Goal: Communication & Community: Share content

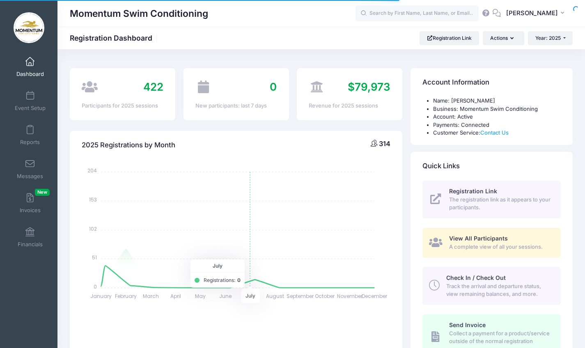
select select
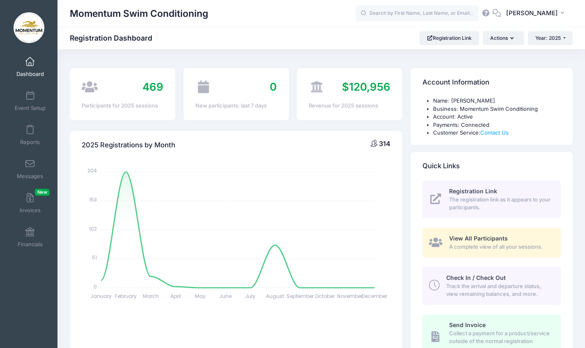
click at [29, 69] on link "Dashboard" at bounding box center [30, 67] width 39 height 29
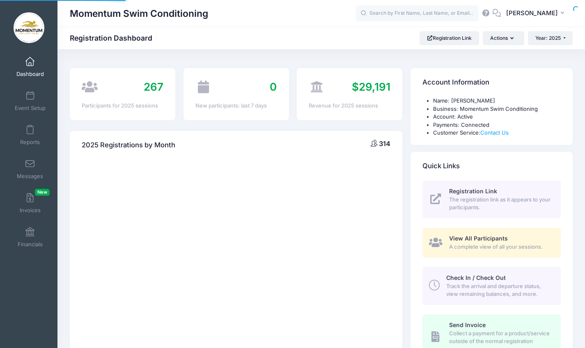
select select
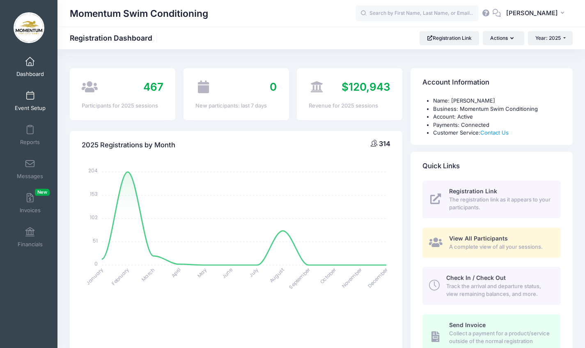
click at [30, 97] on span at bounding box center [30, 96] width 0 height 9
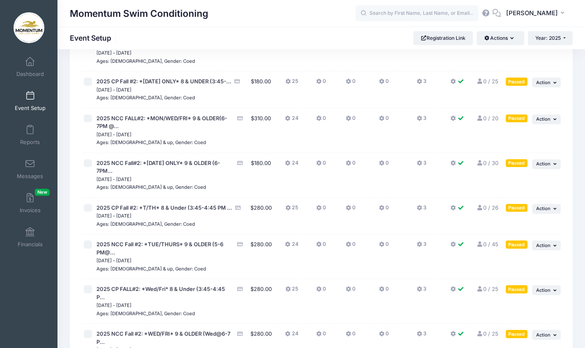
scroll to position [958, 0]
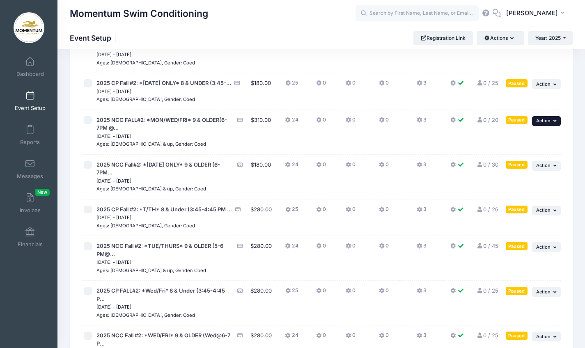
click at [548, 118] on span "Action" at bounding box center [544, 121] width 14 height 6
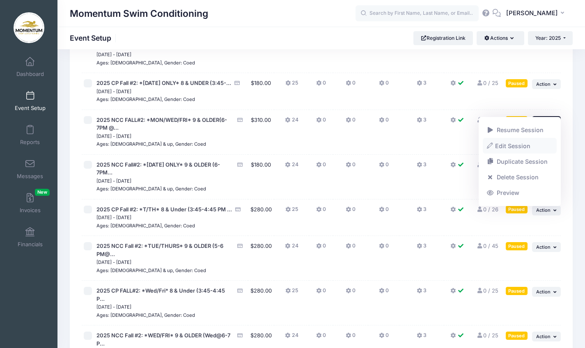
click at [516, 144] on link "Edit Session" at bounding box center [520, 146] width 74 height 16
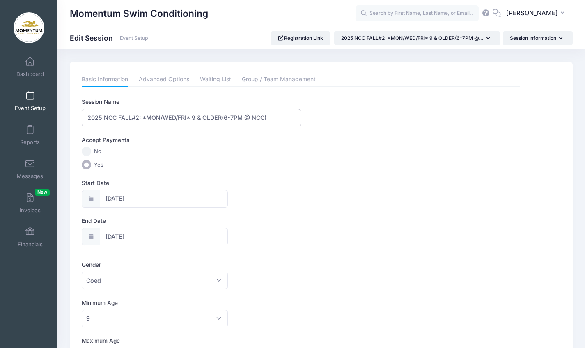
click at [235, 118] on input "2025 NCC FALL#2: *MON/WED/FRI* 9 & OLDER(6-7PM @ NCC)" at bounding box center [191, 118] width 219 height 18
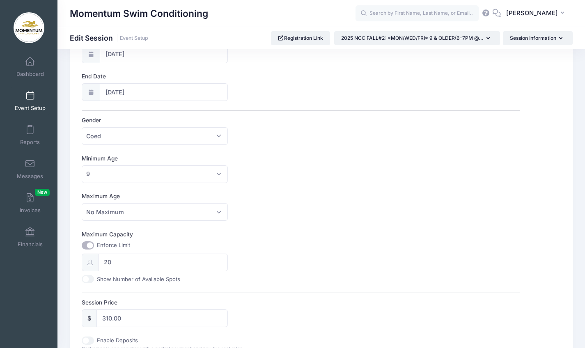
scroll to position [347, 0]
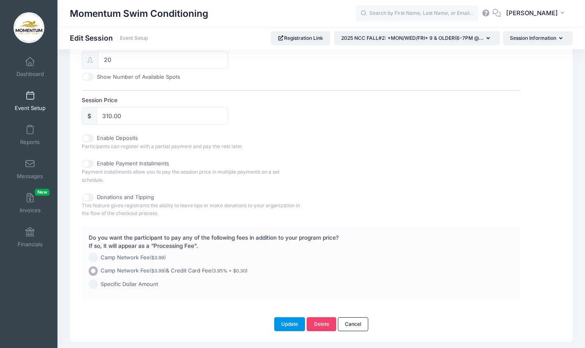
type input "2025 NCC FALL#2: *MON/WED/FRI* 9 & OLDER(5-6PM @ NCC)"
click at [285, 325] on button "Update" at bounding box center [289, 325] width 31 height 14
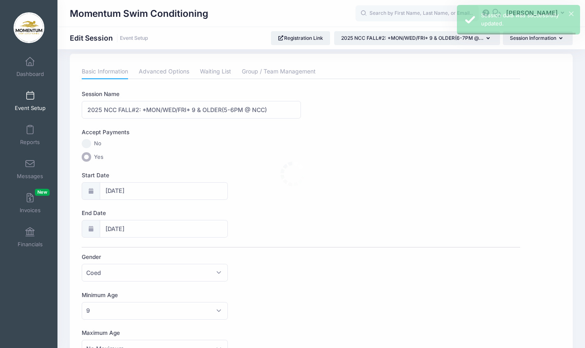
scroll to position [0, 0]
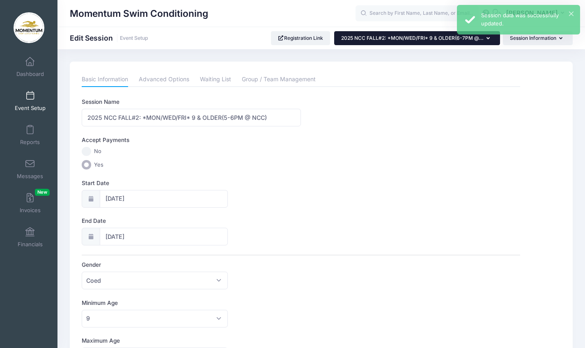
click at [493, 42] on button "2025 NCC FALL#2: *MON/WED/FRI* 9 & OLDER(6-7PM @..." at bounding box center [417, 38] width 166 height 14
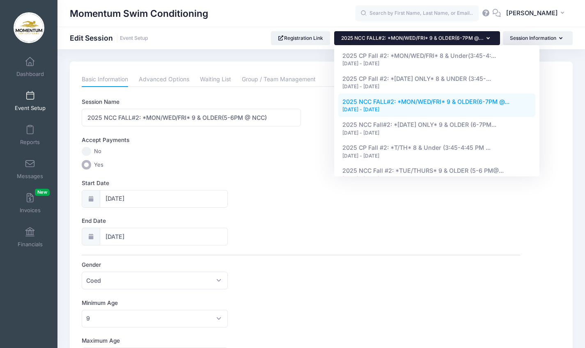
scroll to position [489, 0]
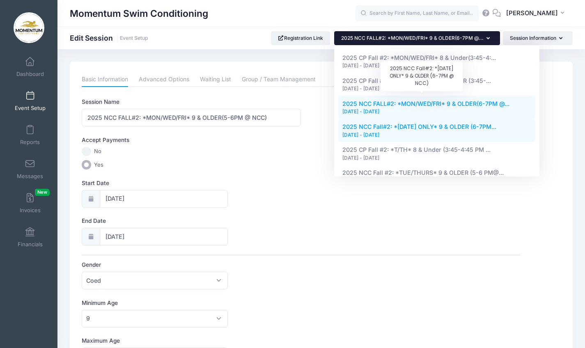
click at [423, 123] on span "2025 NCC Fall#2: *Monday ONLY* 9 & OLDER (6-7PM..." at bounding box center [420, 126] width 154 height 7
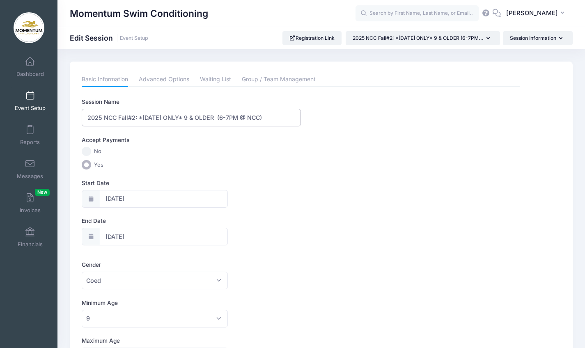
click at [227, 118] on input "2025 NCC Fall#2: *Monday ONLY* 9 & OLDER (6-7PM @ NCC)" at bounding box center [191, 118] width 219 height 18
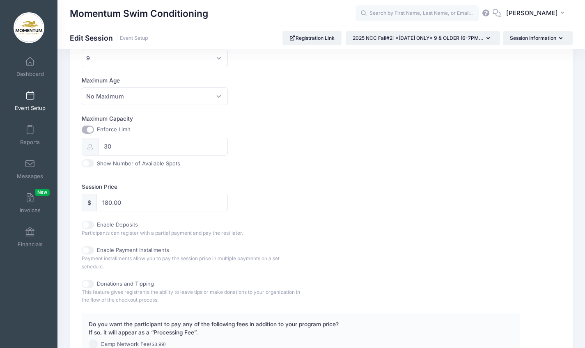
scroll to position [368, 0]
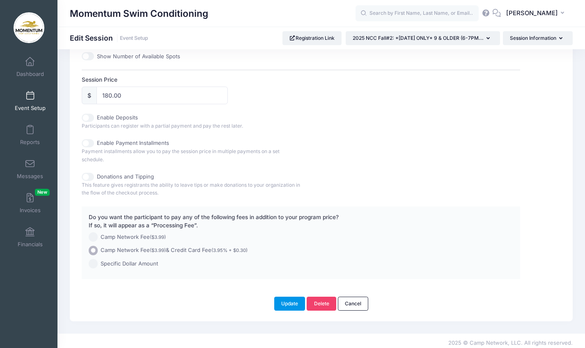
type input "2025 NCC Fall#2: *[DATE] ONLY* 9 & OLDER (5-6PM @ NCC)"
click at [289, 297] on button "Update" at bounding box center [289, 304] width 31 height 14
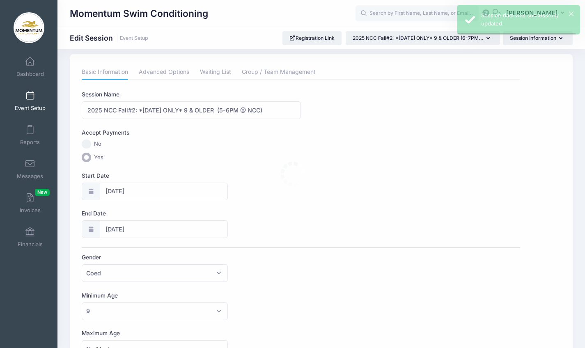
scroll to position [0, 0]
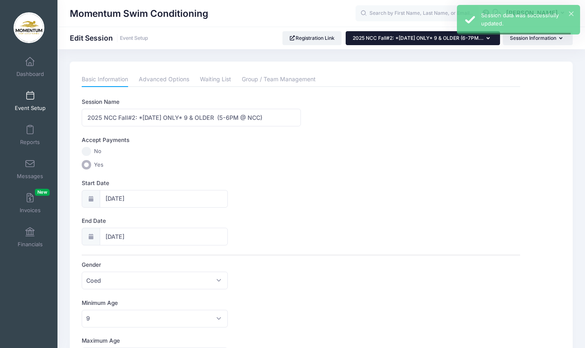
click at [493, 37] on button "2025 NCC Fall#2: *Monday ONLY* 9 & OLDER (6-7PM..." at bounding box center [423, 38] width 154 height 14
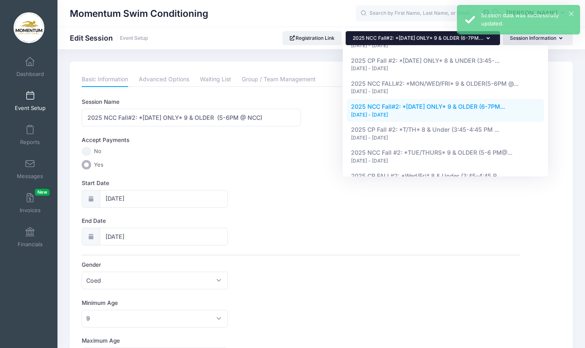
scroll to position [519, 0]
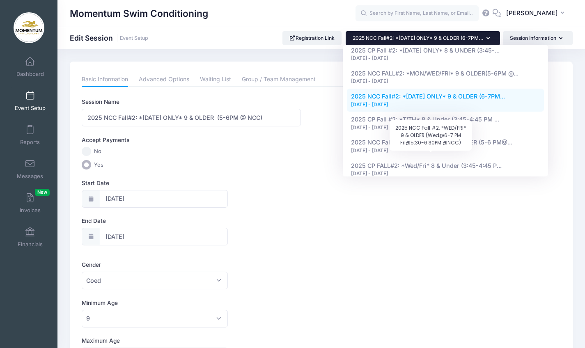
click at [444, 185] on span "2025 NCC Fall #2: *WED/FRI* 9 & OLDER (Wed@6-7 P..." at bounding box center [430, 188] width 158 height 7
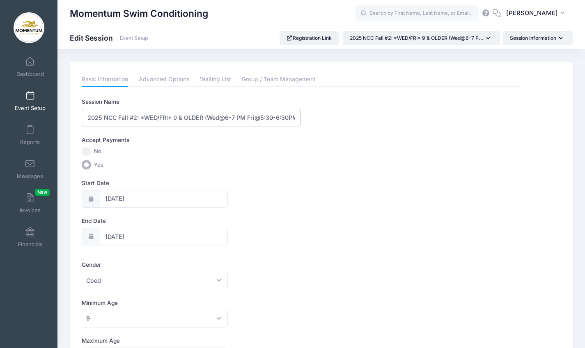
click at [292, 117] on input "2025 NCC Fall #2: *WED/FRI* 9 & OLDER (Wed@6-7 PM Fri@5:30-6:30PM @NCC)" at bounding box center [191, 118] width 219 height 18
click at [295, 118] on input "2025 NCC Fall #2: *WED/FRI* 9 & OLDER (Wed@6-7 PM Fri@5:30-6:30PM @NCC)" at bounding box center [191, 118] width 219 height 18
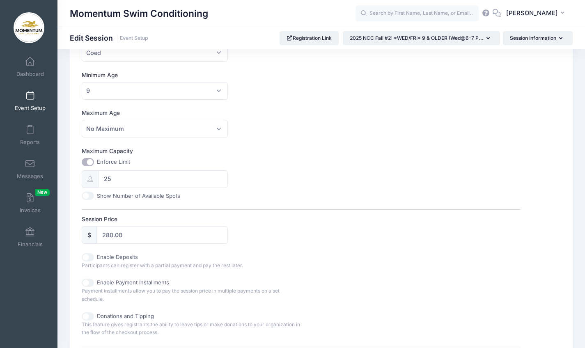
scroll to position [368, 0]
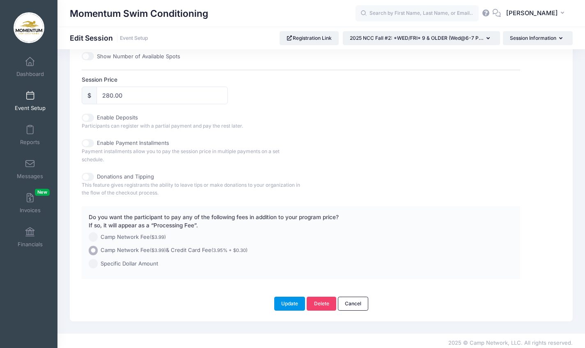
type input "2025 NCC Fall #2: *WED/FRI* 9 & OLDER (5-6PM @NCC)"
click at [292, 297] on button "Update" at bounding box center [289, 304] width 31 height 14
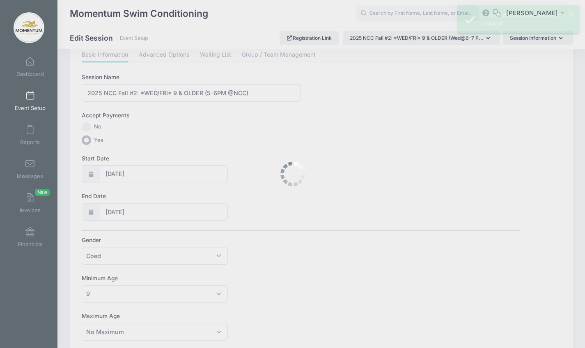
scroll to position [0, 0]
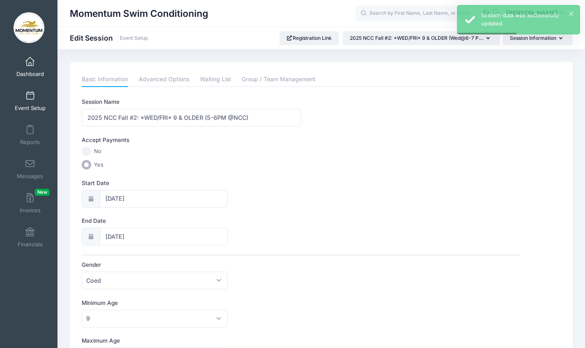
click at [30, 63] on span at bounding box center [30, 62] width 0 height 9
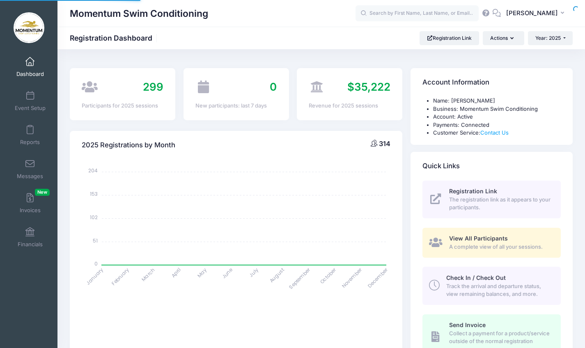
select select
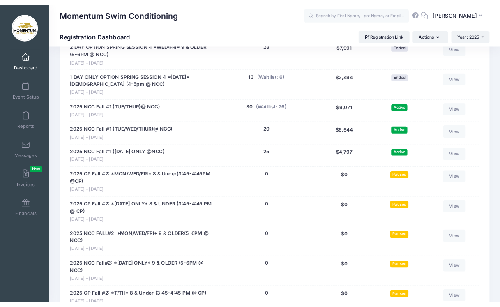
scroll to position [1055, 0]
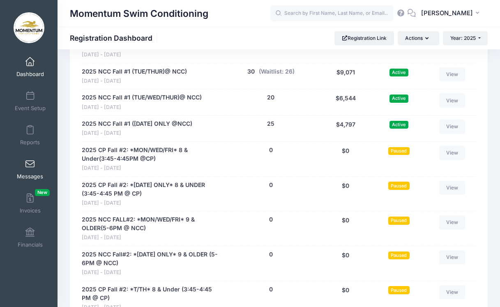
click at [30, 167] on span at bounding box center [30, 164] width 0 height 9
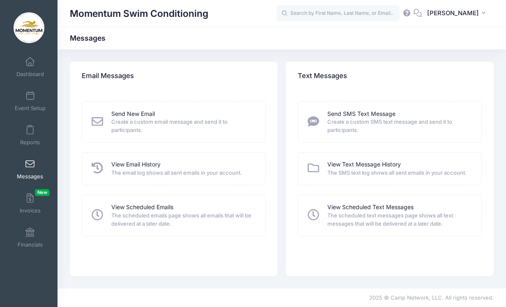
click at [138, 118] on span "Create a custom email message and send it to participants." at bounding box center [182, 126] width 143 height 16
click at [100, 118] on icon at bounding box center [97, 122] width 14 height 12
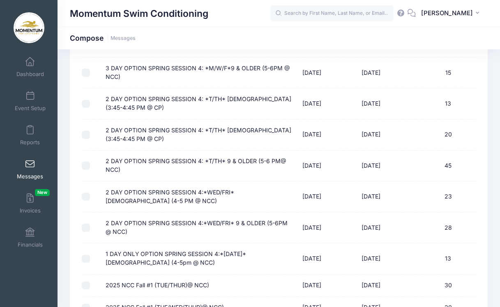
scroll to position [463, 0]
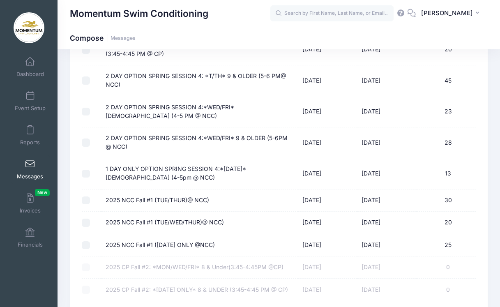
click at [89, 241] on input "2025 NCC Fall #1 ([DATE] ONLY @NCC)" at bounding box center [86, 245] width 8 height 8
checkbox input "true"
click at [88, 219] on input "2025 NCC Fall #1 (TUE/WED/THUR)@ NCC)" at bounding box center [86, 223] width 8 height 8
checkbox input "true"
click at [87, 191] on td at bounding box center [92, 200] width 20 height 22
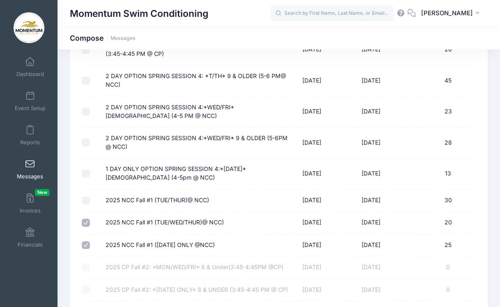
click at [85, 196] on input "2025 NCC Fall #1 (TUE/THUR)@ NCC)" at bounding box center [86, 200] width 8 height 8
checkbox input "true"
click at [85, 170] on input "1 DAY ONLY OPTION SPRING SESSION 4:*[DATE]* [DEMOGRAPHIC_DATA] (4-5pm @ NCC)" at bounding box center [86, 174] width 8 height 8
checkbox input "true"
click at [87, 138] on input "2 DAY OPTION SPRING SESSION 4:*WED/FRI* 9 & OLDER (5-6PM @ NCC)" at bounding box center [86, 142] width 8 height 8
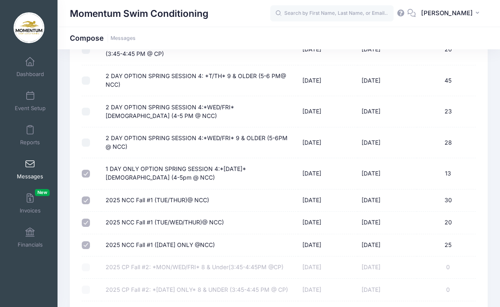
checkbox input "true"
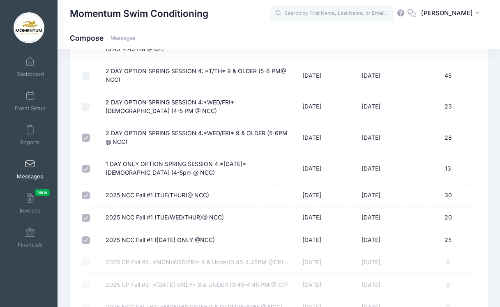
scroll to position [428, 0]
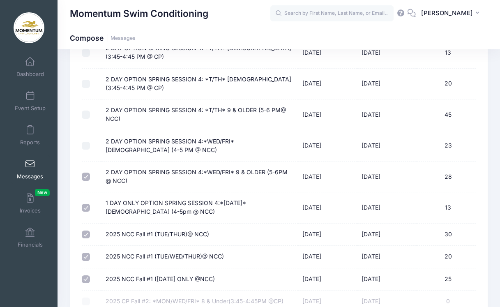
click at [87, 130] on td at bounding box center [92, 145] width 20 height 31
click at [85, 140] on td at bounding box center [92, 145] width 20 height 31
click at [85, 142] on input "2 DAY OPTION SPRING SESSION 4:*WED/FRI* [DEMOGRAPHIC_DATA] (4-5 PM @ NCC)" at bounding box center [86, 146] width 8 height 8
checkbox input "true"
click at [86, 111] on input "2 DAY OPTION SPRING SESSION 4: *T/TH* 9 & OLDER (5-6 PM@ NCC)" at bounding box center [86, 115] width 8 height 8
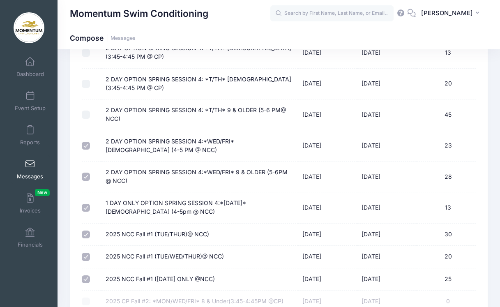
checkbox input "true"
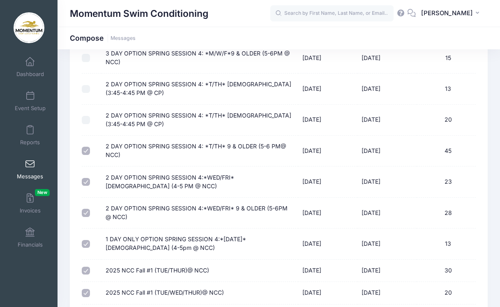
scroll to position [364, 0]
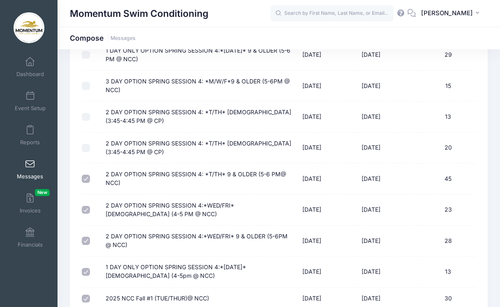
click at [85, 144] on input "2 DAY OPTION SPRING SESSION 4: *T/TH* [DEMOGRAPHIC_DATA] (3:45-4:45 PM @ CP)" at bounding box center [86, 148] width 8 height 8
checkbox input "true"
click at [84, 113] on input "2 DAY OPTION SPRING SESSION 4: *T/TH* [DEMOGRAPHIC_DATA] (3:45-4:45 PM @ CP)" at bounding box center [86, 117] width 8 height 8
checkbox input "true"
click at [85, 82] on input "3 DAY OPTION SPRING SESSION 4: *M/W/F*9 & OLDER (5-6PM @ NCC)" at bounding box center [86, 86] width 8 height 8
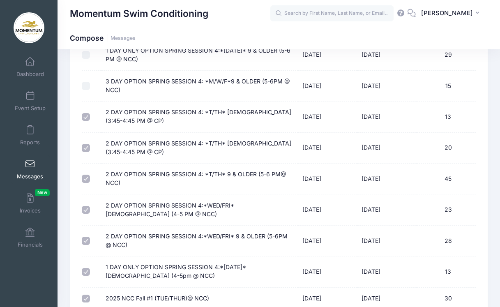
checkbox input "true"
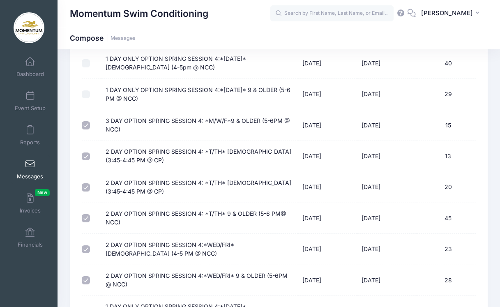
scroll to position [309, 0]
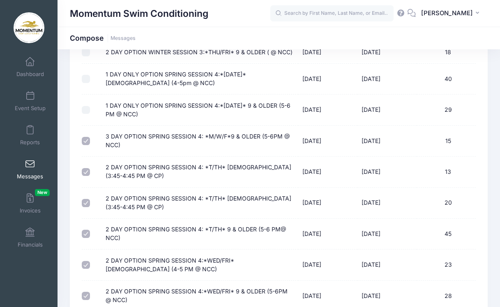
click at [91, 106] on div at bounding box center [90, 110] width 16 height 8
click at [88, 106] on input "1 DAY ONLY OPTION SPRING SESSION 4:*[DATE]* 9 & OLDER (5-6 PM @ NCC)" at bounding box center [86, 110] width 8 height 8
checkbox input "true"
click at [87, 75] on input "1 DAY ONLY OPTION SPRING SESSION 4:*[DATE]* [DEMOGRAPHIC_DATA] (4-5pm @ NCC)" at bounding box center [86, 79] width 8 height 8
checkbox input "true"
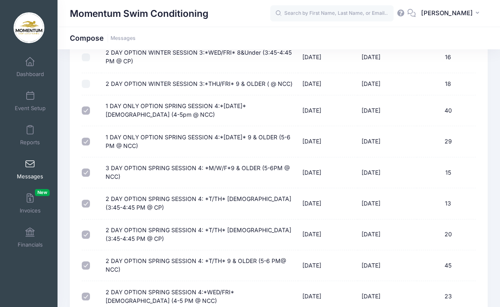
scroll to position [253, 0]
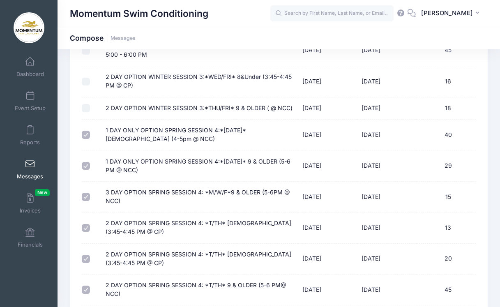
click at [87, 104] on input "2 DAY OPTION WINTER SESSION 3:*THU/FRI* 9 & OLDER ( @ NCC)" at bounding box center [86, 108] width 8 height 8
checkbox input "true"
click at [92, 78] on div at bounding box center [90, 82] width 16 height 8
click at [91, 78] on div at bounding box center [90, 82] width 16 height 8
click at [89, 78] on input "2 DAY OPTION WINTER SESSION 3:*WED/FRI* 8&Under (3:45-4:45 PM @ CP)" at bounding box center [86, 82] width 8 height 8
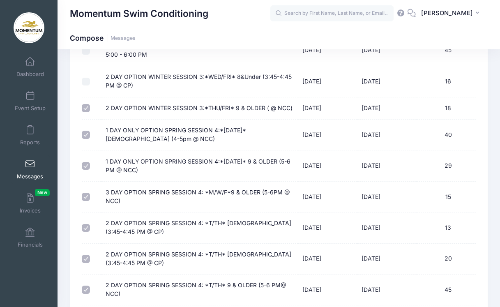
checkbox input "true"
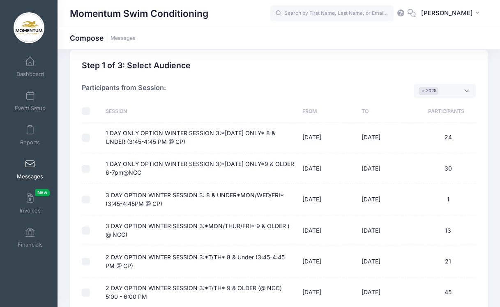
scroll to position [53, 0]
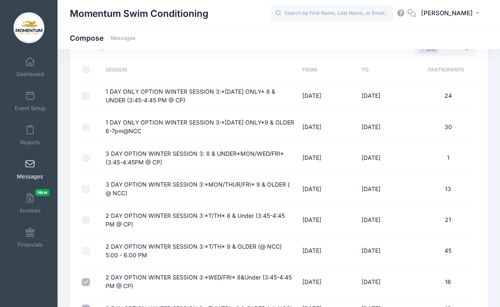
click at [84, 247] on input "2 DAY OPTION WINTER SESSION 3:*T/TH* 9 & OLDER (@ NCC) 5:00 - 6:00 PM" at bounding box center [86, 251] width 8 height 8
checkbox input "true"
click at [84, 217] on input "2 DAY OPTION WINTER SESSION 3:*T/TH* 8 & Under (3:45-4:45 PM @ CP)" at bounding box center [86, 220] width 8 height 8
checkbox input "true"
click at [85, 189] on input "3 DAY OPTION WINTER SESSION 3:*MON/THUR/FRI* 9 & OLDER ( @ NCC)" at bounding box center [86, 189] width 8 height 8
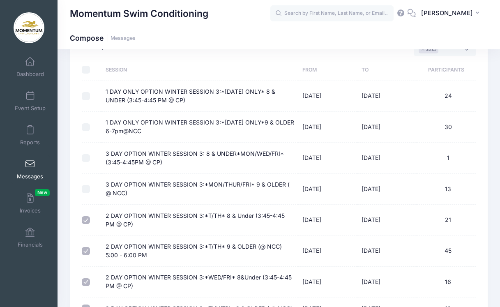
checkbox input "true"
click at [85, 154] on input "3 DAY OPTION WINTER SESSION 3: 8 & UNDER*MON/WED/FRI*(3:45-4:45PM @ CP)" at bounding box center [86, 158] width 8 height 8
checkbox input "true"
click at [88, 125] on input "1 DAY ONLY OPTION WINTER SESSION 3:*[DATE] ONLY*9 & OLDER 6-7pm@NCC" at bounding box center [86, 127] width 8 height 8
checkbox input "true"
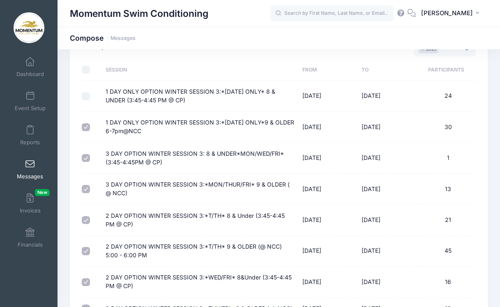
click at [89, 100] on td at bounding box center [92, 96] width 20 height 31
click at [85, 97] on input "1 DAY ONLY OPTION WINTER SESSION 3:*[DATE] ONLY* 8 & UNDER (3:45-4:45 PM @ CP)" at bounding box center [86, 96] width 8 height 8
checkbox input "true"
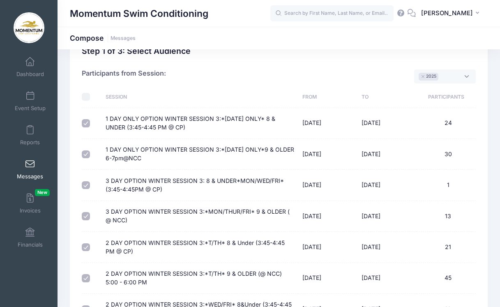
scroll to position [0, 0]
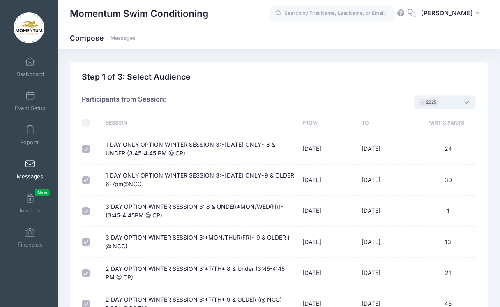
click at [467, 102] on span "× 2025" at bounding box center [445, 102] width 62 height 14
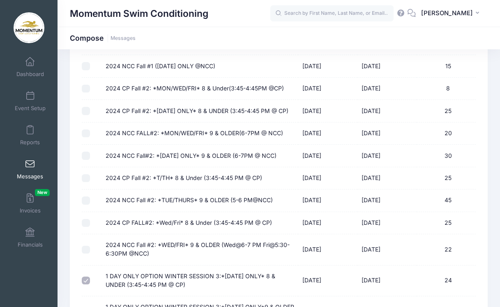
scroll to position [662, 0]
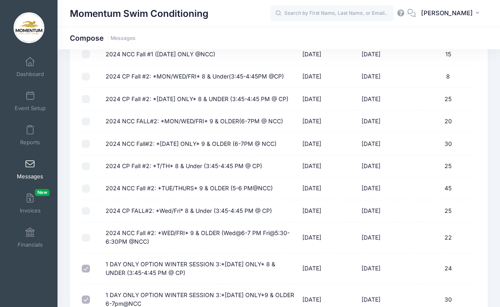
click at [87, 234] on input "2024 NCC Fall #2: *WED/FRI* 9 & OLDER (Wed@6-7 PM Fri@5:30-6:30PM @NCC)" at bounding box center [86, 238] width 8 height 8
checkbox input "true"
click at [86, 207] on input "2024 CP FALL#2: *Wed/Fri* 8 & Under (3:45-4:45 PM @ CP)" at bounding box center [86, 211] width 8 height 8
checkbox input "true"
click at [86, 184] on input "2024 NCC Fall #2: *TUE/THURS* 9 & OLDER (5-6 PM@NCC)" at bounding box center [86, 188] width 8 height 8
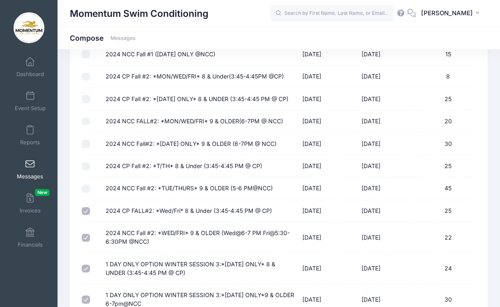
checkbox input "true"
click at [87, 162] on input "2024 CP Fall #2: *T/TH* 8 & Under (3:45-4:45 PM @ CP)" at bounding box center [86, 166] width 8 height 8
checkbox input "true"
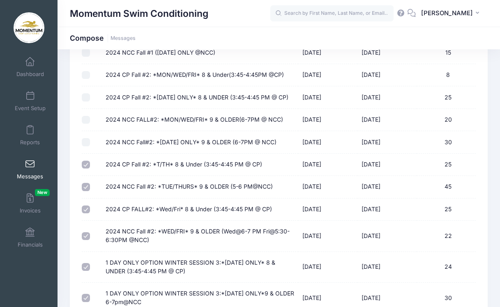
click at [85, 138] on input "2024 NCC Fall#2: *[DATE] ONLY* 9 & OLDER (6-7PM @ NCC)" at bounding box center [86, 142] width 8 height 8
checkbox input "true"
click at [85, 116] on input "2024 NCC FALL#2: *MON/WED/FRI* 9 & OLDER(6-7PM @ NCC)" at bounding box center [86, 120] width 8 height 8
checkbox input "true"
click at [86, 93] on input "2024 CP Fall #2: *[DATE] ONLY* 8 & UNDER (3:45-4:45 PM @ CP)" at bounding box center [86, 97] width 8 height 8
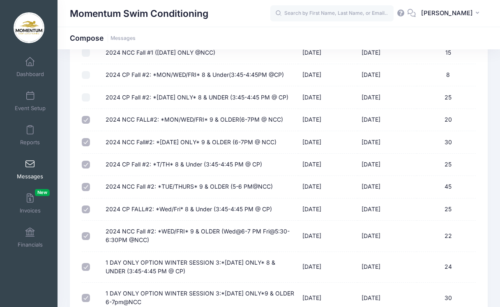
checkbox input "true"
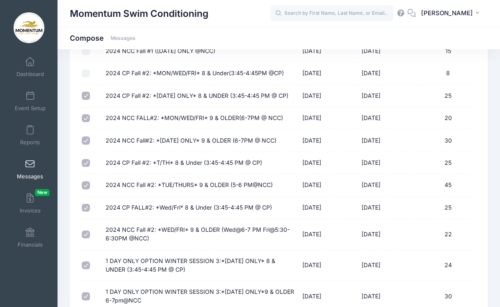
scroll to position [642, 0]
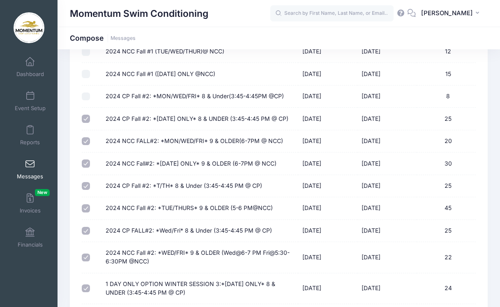
click at [85, 92] on input "2024 CP Fall #2: *MON/WED/FRI* 8 & Under(3:45-4:45PM @CP)" at bounding box center [86, 96] width 8 height 8
checkbox input "true"
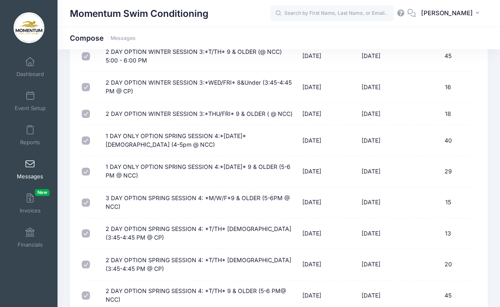
scroll to position [1410, 0]
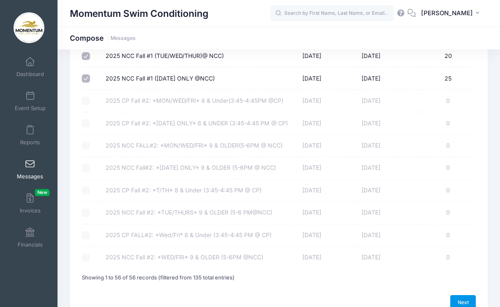
click at [470, 295] on link "Next" at bounding box center [462, 302] width 25 height 14
select select "50"
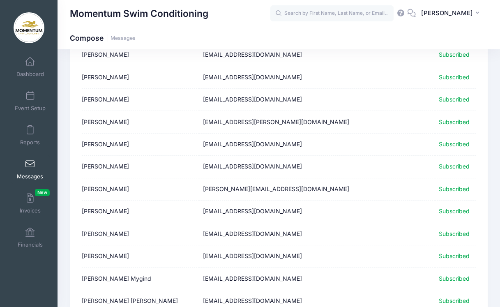
scroll to position [1004, 0]
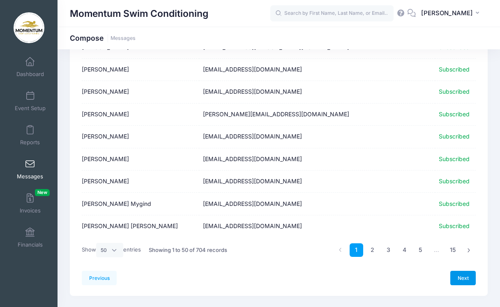
click at [460, 271] on link "Next" at bounding box center [462, 278] width 25 height 14
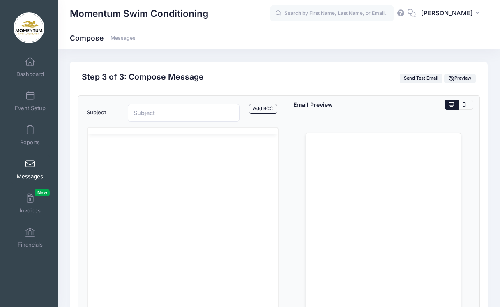
scroll to position [0, 0]
click at [204, 116] on input "Subject" at bounding box center [184, 113] width 112 height 18
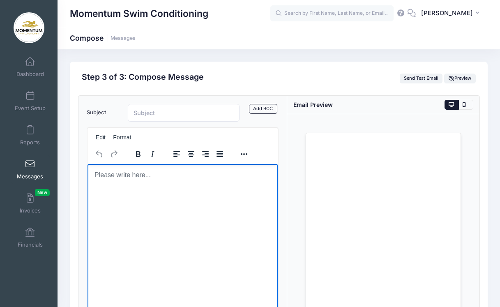
click at [180, 186] on html at bounding box center [182, 175] width 191 height 22
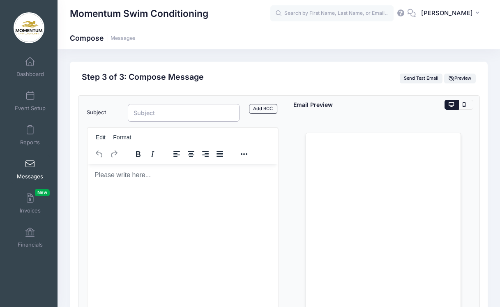
click at [214, 116] on input "Subject" at bounding box center [184, 113] width 112 height 18
click at [132, 110] on input "FALL 2 REGISTRATION" at bounding box center [184, 113] width 112 height 18
click at [222, 110] on input "***FALL 2 REGISTRATION" at bounding box center [184, 113] width 112 height 18
drag, startPoint x: 235, startPoint y: 112, endPoint x: 92, endPoint y: 101, distance: 143.4
click at [92, 101] on div "Subject ***FALL 2 REGISTRATION OPENS TOMORROW SEPT. 15th*** Add CC Add BCC CC ​…" at bounding box center [182, 232] width 209 height 272
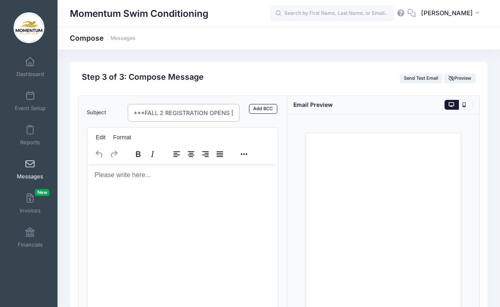
click at [177, 113] on input "***FALL 2 REGISTRATION OPENS TOMORROW SEPT. 15th***" at bounding box center [184, 113] width 112 height 18
click at [200, 113] on input "***FALL 2 REGISTRATION OPENS TOMORROW SEPT. 15th***" at bounding box center [184, 113] width 112 height 18
click at [221, 110] on input "***FALL 2 REGISTRATION OPENS TOMORROW SEPT. 15th***" at bounding box center [184, 113] width 112 height 18
click at [230, 111] on input "***FALL 2 REGISTRATION OPENS TOMORROW SEPT. 15th***" at bounding box center [184, 113] width 112 height 18
type input "***FALL 2 REGISTRATION OPENS [DATE] [DATE]***"
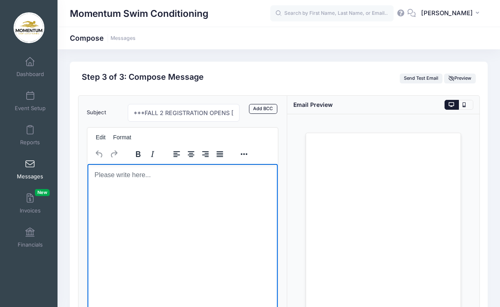
click at [137, 179] on html at bounding box center [182, 175] width 191 height 22
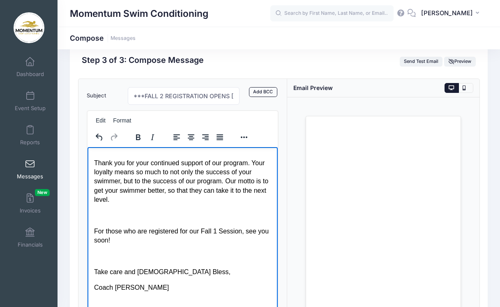
click at [131, 254] on p "Rich Text Area. Press ALT-0 for help." at bounding box center [182, 255] width 177 height 9
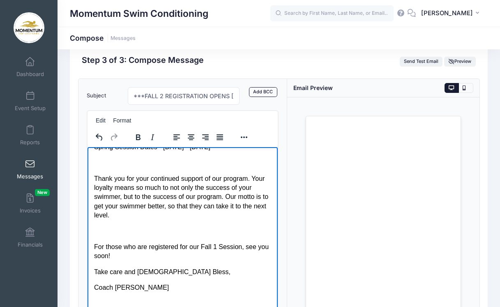
scroll to position [329, 0]
drag, startPoint x: 202, startPoint y: 249, endPoint x: 243, endPoint y: 249, distance: 41.1
click at [243, 249] on p "For those who are registered for our Fall 1 Session, see you soon!" at bounding box center [182, 251] width 177 height 18
click at [142, 140] on icon "Bold" at bounding box center [138, 137] width 10 height 10
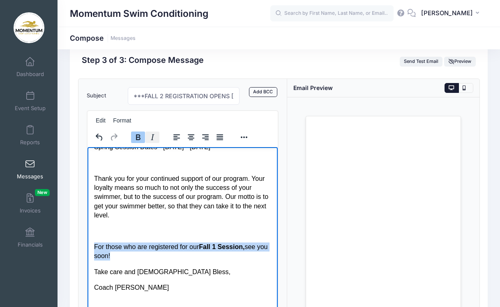
click at [154, 138] on icon "Italic" at bounding box center [152, 137] width 10 height 10
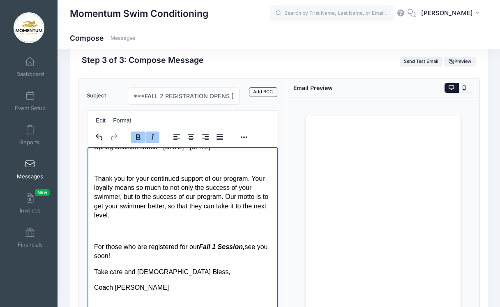
click at [229, 233] on p "Rich Text Area. Press ALT-0 for help." at bounding box center [182, 230] width 177 height 9
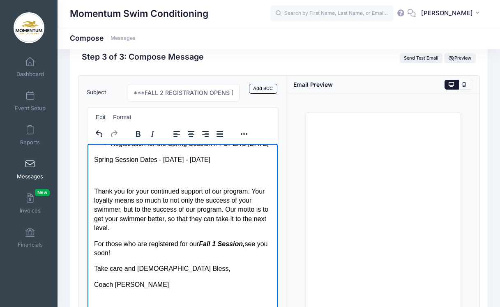
scroll to position [298, 0]
click at [158, 196] on body "Dear Momentum Parents, I hope the new year has started off GREAT for you and yo…" at bounding box center [182, 81] width 177 height 445
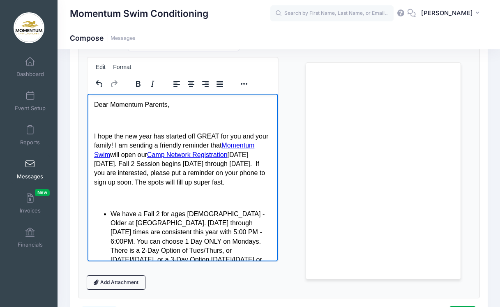
scroll to position [69, 0]
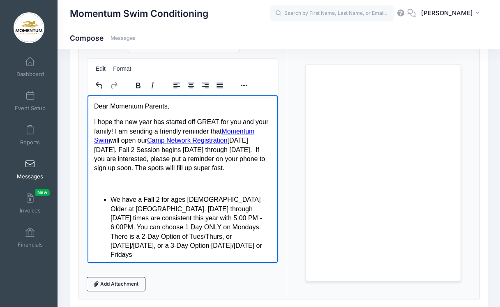
click at [139, 122] on p "I hope the new year has started off GREAT for you and your family! I am sending…" at bounding box center [182, 144] width 177 height 55
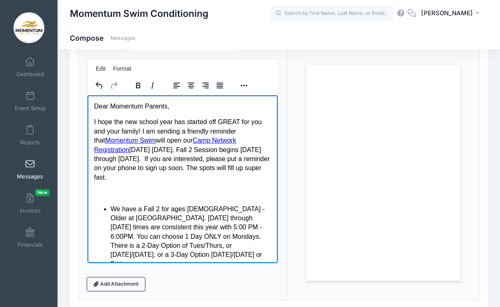
click at [234, 127] on p "I hope the new school year has started off GREAT for you and your family! I am …" at bounding box center [182, 149] width 177 height 64
click at [253, 130] on p "I hope the new school year has started off GREAT for you and your family! I am …" at bounding box center [182, 149] width 177 height 64
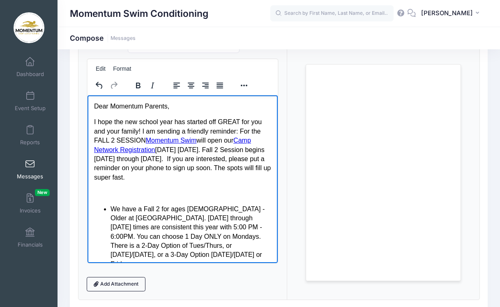
scroll to position [2, 0]
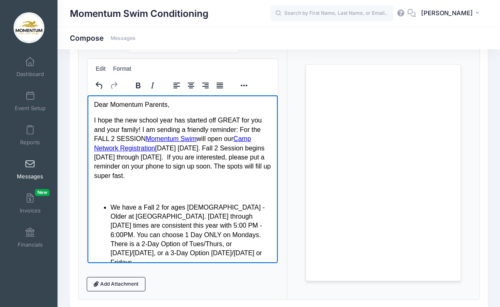
click at [188, 147] on p "I hope the new school year has started off GREAT for you and your family! I am …" at bounding box center [182, 147] width 177 height 64
click at [93, 157] on html "Dear Momentum Parents, I hope the new school year has started off GREAT for you…" at bounding box center [182, 311] width 191 height 436
drag, startPoint x: 112, startPoint y: 156, endPoint x: 91, endPoint y: 156, distance: 20.5
click at [91, 156] on html "Dear Momentum Parents, I hope the new school year has started off GREAT for you…" at bounding box center [182, 311] width 191 height 436
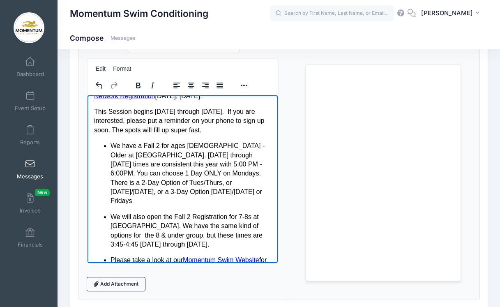
scroll to position [67, 0]
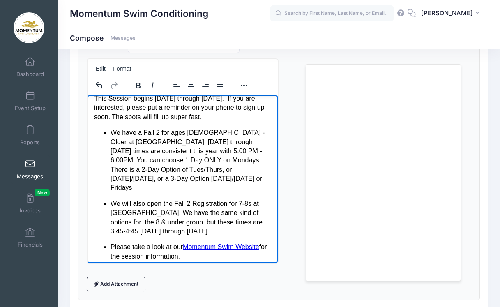
click at [265, 212] on p "We will also open the Fall 2 Registration for 7-8s at Central Park. We have the…" at bounding box center [190, 217] width 161 height 37
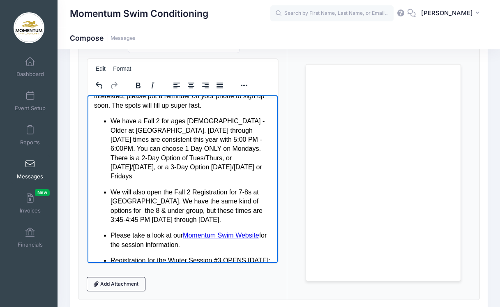
scroll to position [80, 0]
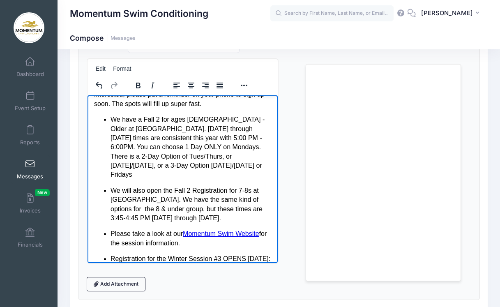
click at [247, 198] on p "We will also open the Fall 2 Registration for 7-8s at Central Park. We have the…" at bounding box center [190, 204] width 161 height 37
click at [113, 205] on p "We will also open the Fall 2 Registration for 7-8s at Central Park. We have the…" at bounding box center [190, 204] width 161 height 37
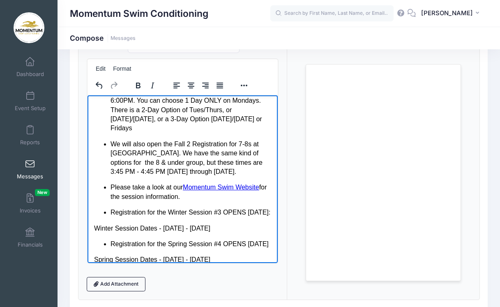
scroll to position [132, 0]
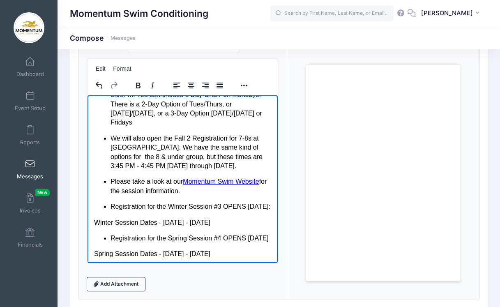
click at [97, 219] on p "Winter Session Dates - January 12th - February 20th, 2026" at bounding box center [182, 222] width 177 height 9
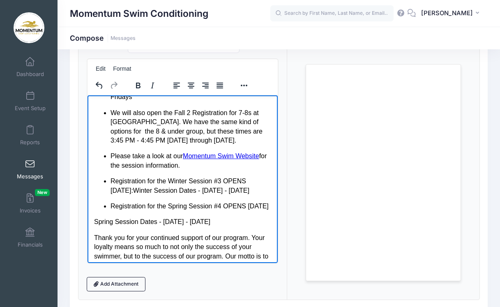
scroll to position [179, 0]
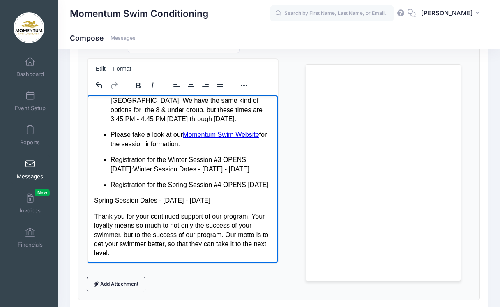
click at [94, 204] on p "Spring Session Dates - April 6th - May 15th, 2026" at bounding box center [182, 200] width 177 height 9
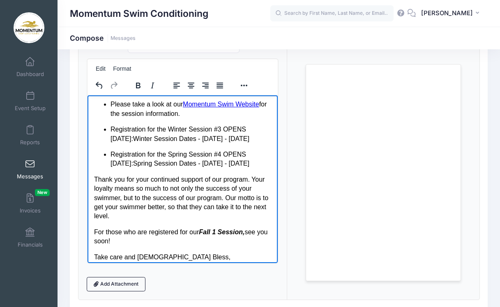
scroll to position [211, 0]
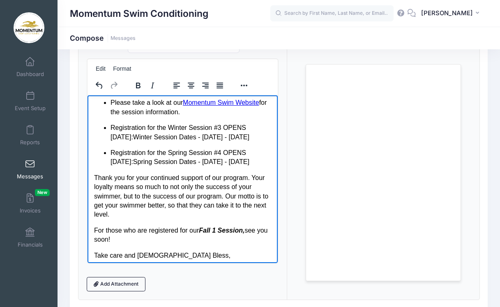
click at [188, 197] on p "Thank you for your continued support of our program. Your loyalty means so much…" at bounding box center [182, 196] width 177 height 46
click at [187, 194] on p "Thank you for your continued support of our program. Your loyalty means so much…" at bounding box center [182, 196] width 177 height 46
click at [198, 190] on p "Thank you for your continued support of our program. Your loyalty means so much…" at bounding box center [182, 196] width 177 height 46
drag, startPoint x: 233, startPoint y: 191, endPoint x: 197, endPoint y: 191, distance: 35.7
click at [197, 191] on p "Thank you for your continued support of our program. Your loyalty means so much…" at bounding box center [182, 196] width 177 height 46
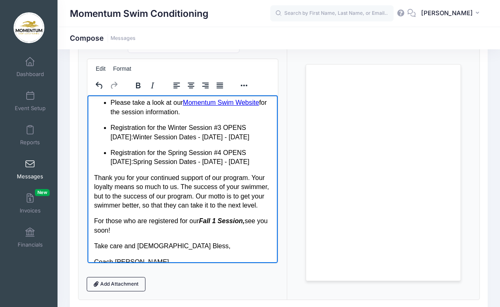
click at [121, 201] on p "Thank you for your continued support of our program. Your loyalty means so much…" at bounding box center [182, 191] width 177 height 37
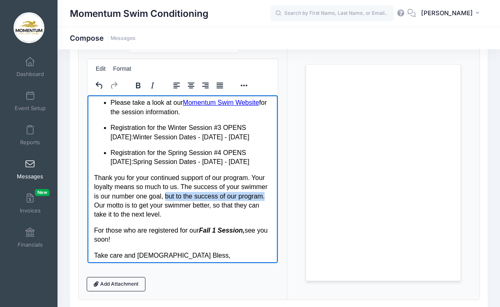
drag, startPoint x: 133, startPoint y: 210, endPoint x: 194, endPoint y: 201, distance: 61.8
click at [194, 201] on p "Thank you for your continued support of our program. Your loyalty means so much…" at bounding box center [182, 196] width 177 height 46
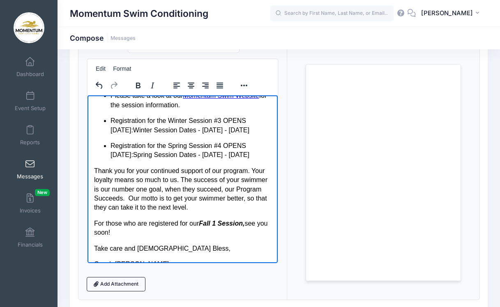
scroll to position [233, 0]
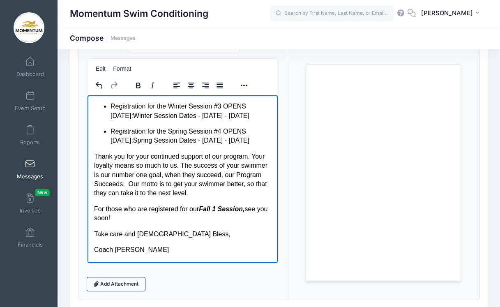
click at [166, 221] on p "For those who are registered for our Fall 1 Session, see you soon!" at bounding box center [182, 213] width 177 height 18
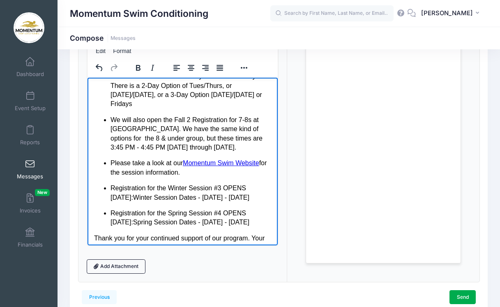
scroll to position [144, 0]
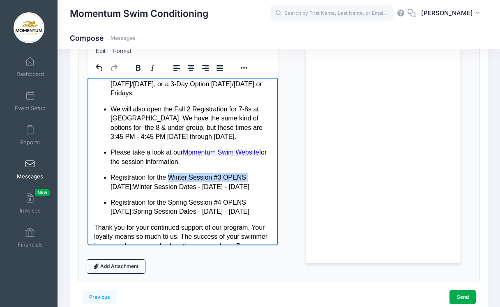
drag, startPoint x: 248, startPoint y: 166, endPoint x: 170, endPoint y: 164, distance: 78.1
click at [170, 173] on p "Registration for the Winter Session #3 OPENS NOVEMBER 15th: Winter Session Date…" at bounding box center [190, 182] width 161 height 18
click at [136, 67] on icon "Bold" at bounding box center [138, 68] width 10 height 10
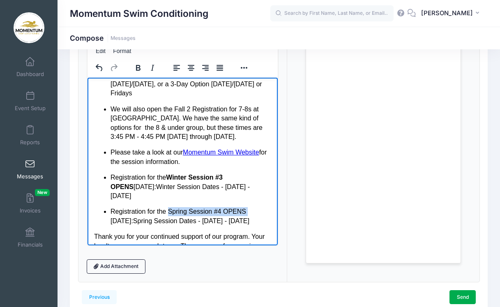
drag, startPoint x: 251, startPoint y: 198, endPoint x: 169, endPoint y: 197, distance: 82.6
click at [169, 207] on p "Registration for the Spring Session #4 OPENS FEBRUARY 15th: Spring Session Date…" at bounding box center [190, 216] width 161 height 18
click at [138, 65] on icon "Bold" at bounding box center [138, 68] width 5 height 6
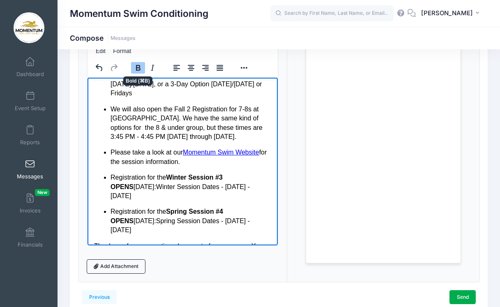
click at [198, 158] on ul "We have a Fall 2 for ages 9 - Older at North Central College. Monday through Fr…" at bounding box center [182, 116] width 177 height 167
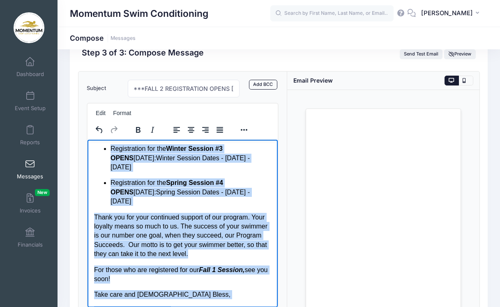
scroll to position [247, 0]
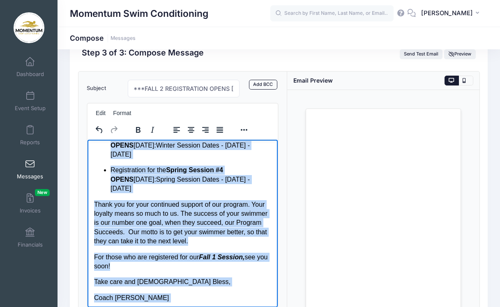
drag, startPoint x: 92, startPoint y: 164, endPoint x: 165, endPoint y: 179, distance: 74.1
click at [165, 179] on html "Dear Momentum Parents, I hope the new school year has started off GREAT for you…" at bounding box center [182, 108] width 191 height 432
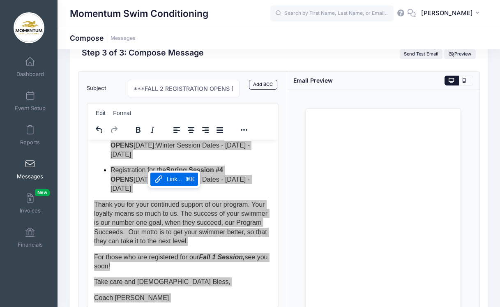
copy body "I hope the new school year has started off GREAT for you and your family! I am …"
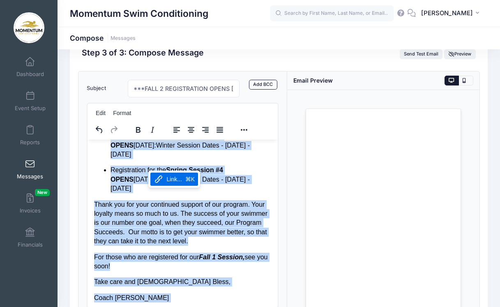
click at [245, 179] on p "Registration for the Spring Session #4 OPENS FEBRUARY 15th: Spring Session Date…" at bounding box center [190, 179] width 161 height 28
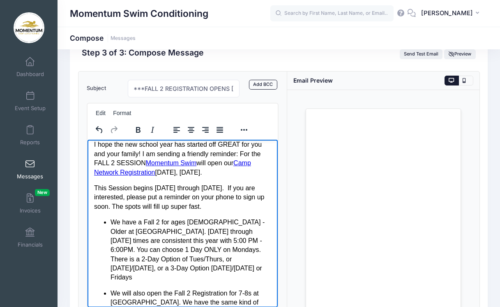
scroll to position [0, 0]
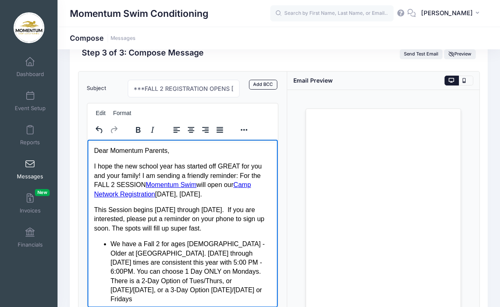
drag, startPoint x: 180, startPoint y: 172, endPoint x: 90, endPoint y: 167, distance: 90.1
copy body "I hope the new school year has started off GREAT for you and your family! I am …"
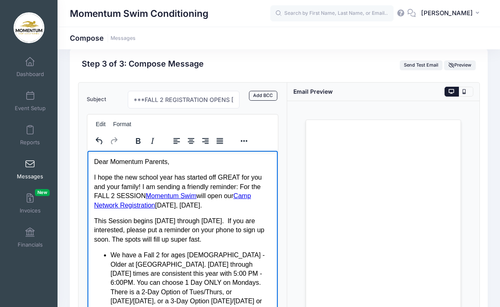
scroll to position [12, 0]
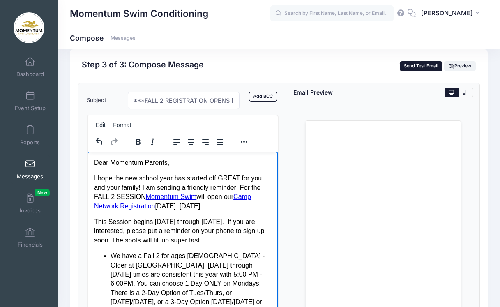
click at [425, 67] on button "Send Test Email" at bounding box center [421, 66] width 43 height 10
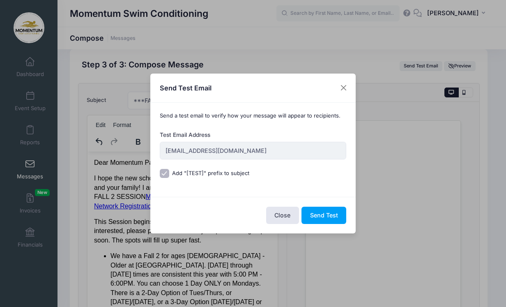
click at [159, 146] on div "Test Email Address momentumswim@gmail.com" at bounding box center [253, 150] width 195 height 38
click at [284, 214] on button "Close" at bounding box center [282, 216] width 33 height 18
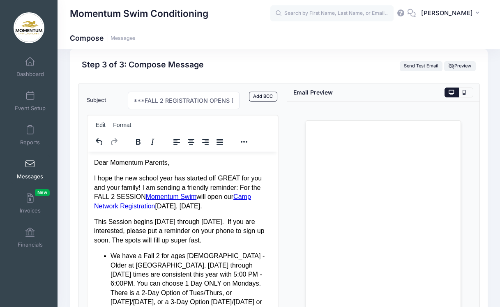
scroll to position [117, 0]
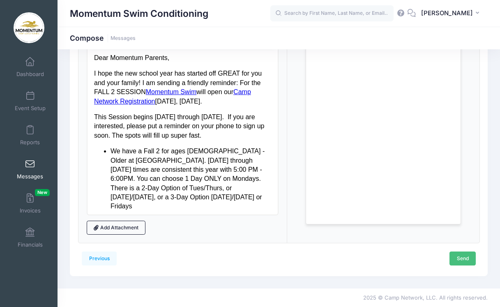
click at [467, 260] on link "Send" at bounding box center [462, 258] width 26 height 14
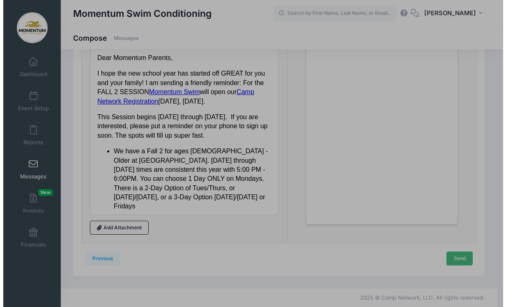
scroll to position [0, 0]
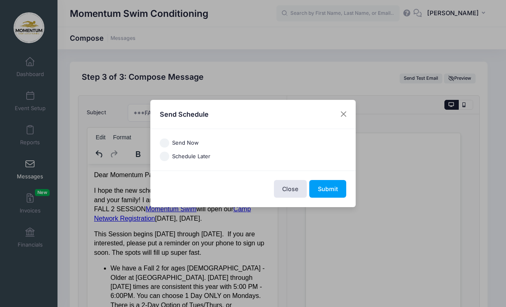
click at [164, 143] on input "Send Now" at bounding box center [164, 142] width 9 height 9
radio input "true"
click at [325, 190] on button "Submit" at bounding box center [327, 189] width 37 height 18
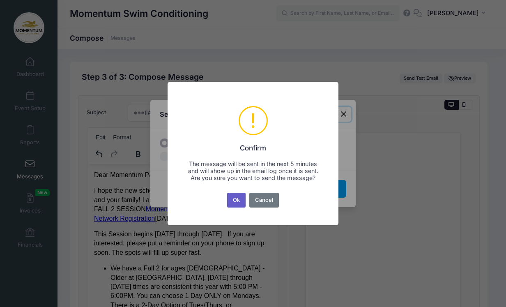
click at [240, 203] on button "Ok" at bounding box center [236, 200] width 19 height 15
